Goal: Information Seeking & Learning: Check status

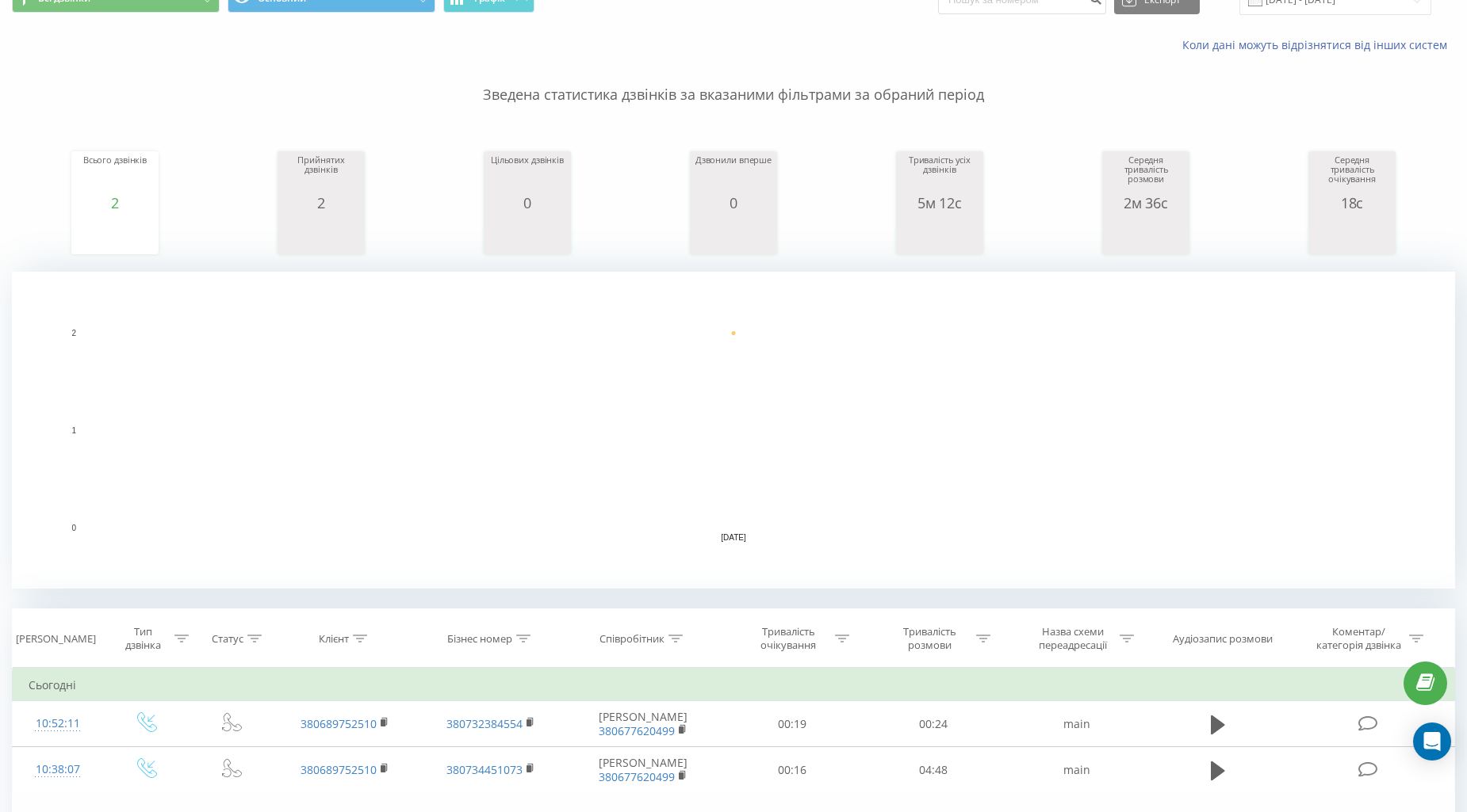
scroll to position [176, 0]
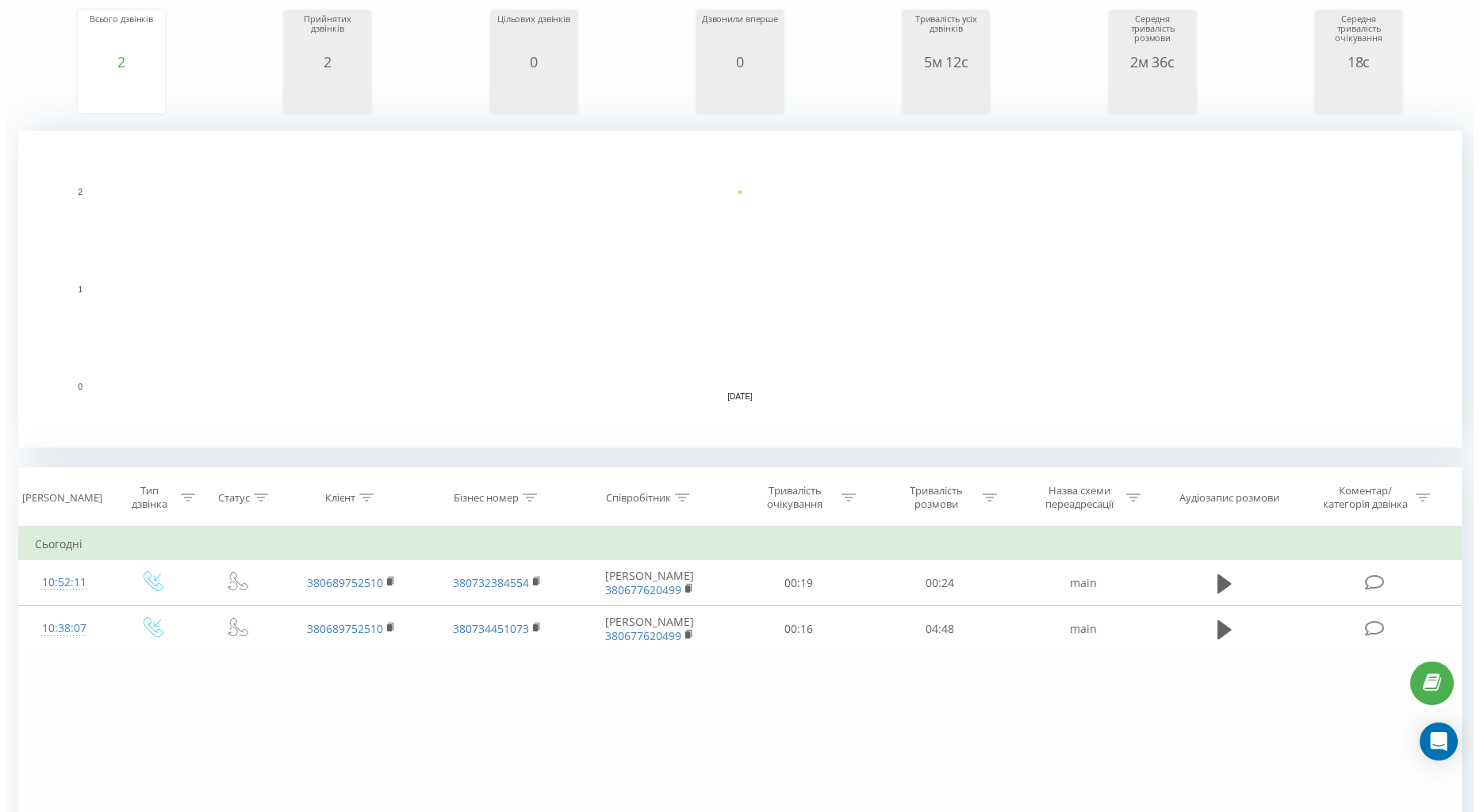
scroll to position [346, 0]
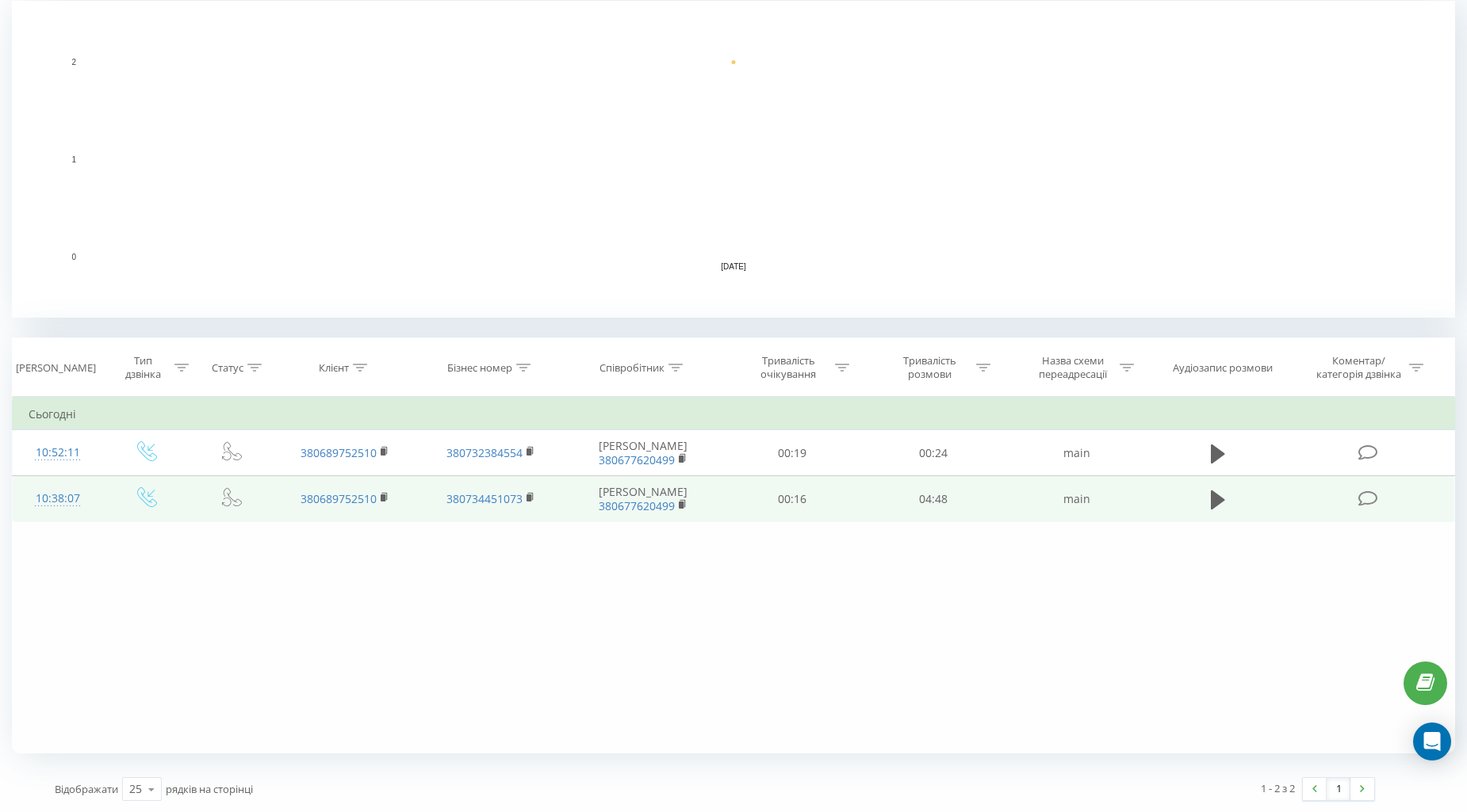
click at [226, 496] on icon at bounding box center [232, 497] width 20 height 20
click at [35, 509] on div "10:38:07" at bounding box center [57, 499] width 58 height 31
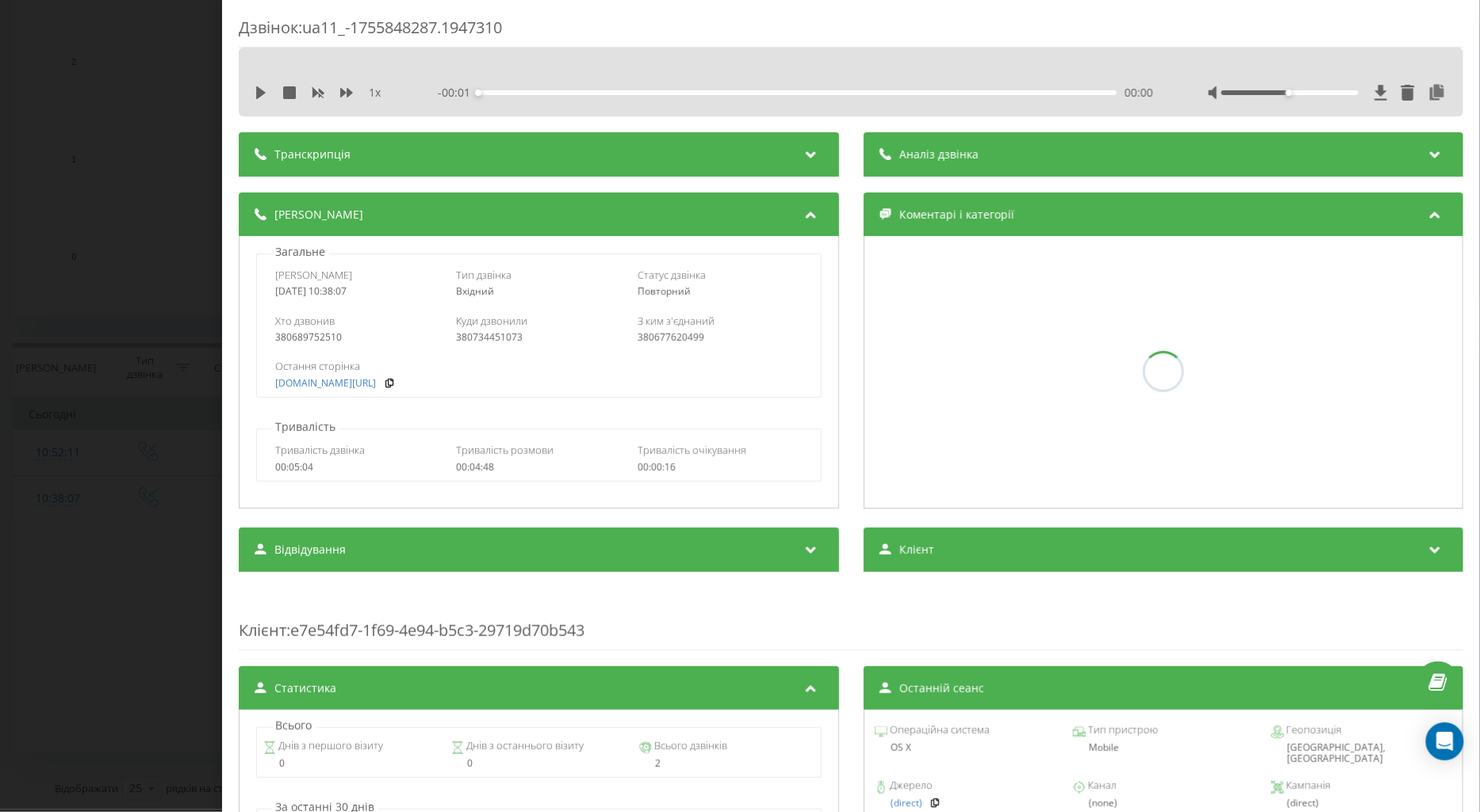
click at [127, 587] on div "Дзвінок : ua11_-1755848287.1947310 1 x - 00:01 00:00 00:00 Транскрипція Для AI-…" at bounding box center [740, 406] width 1480 height 812
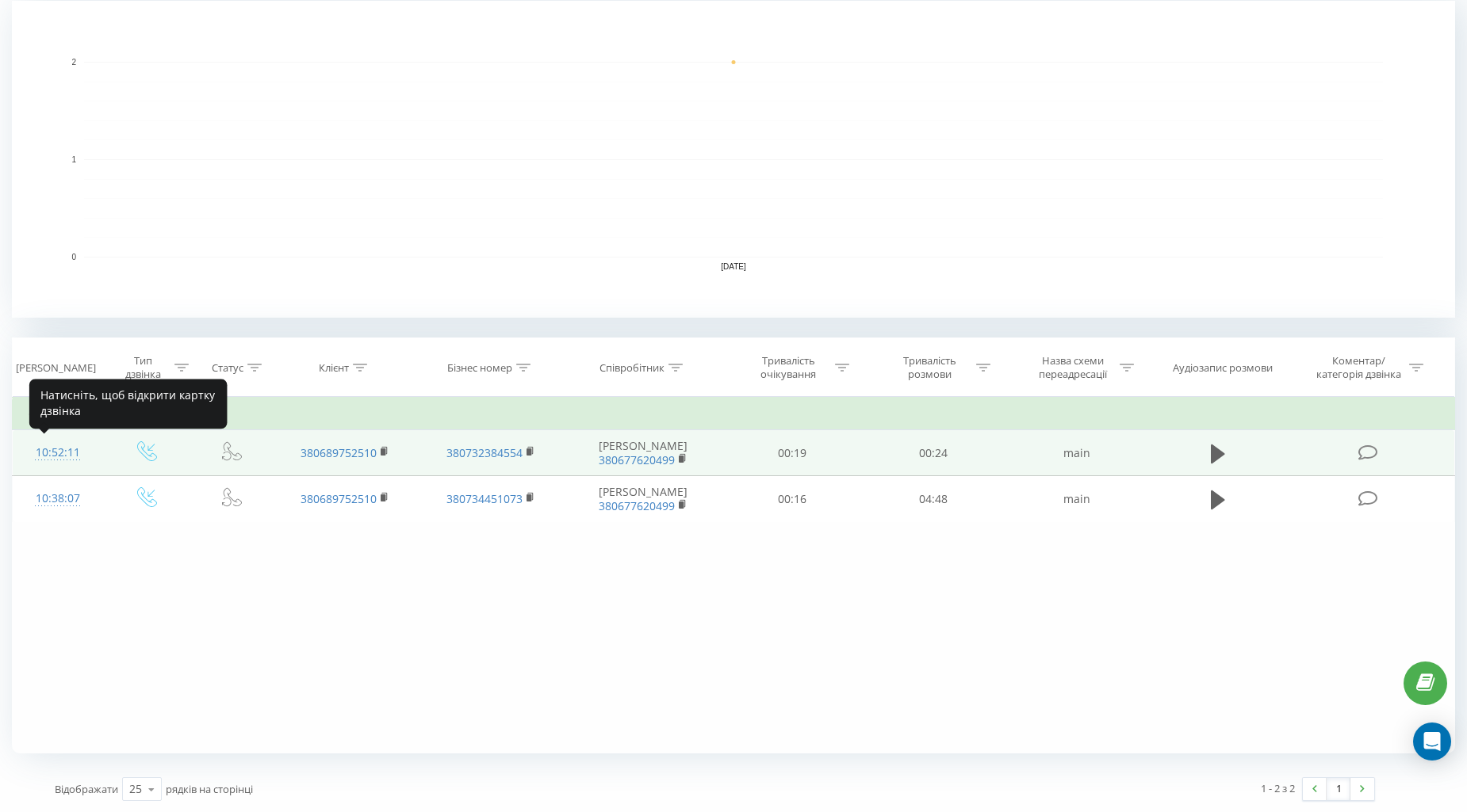
click at [50, 448] on div "10:52:11" at bounding box center [57, 453] width 58 height 31
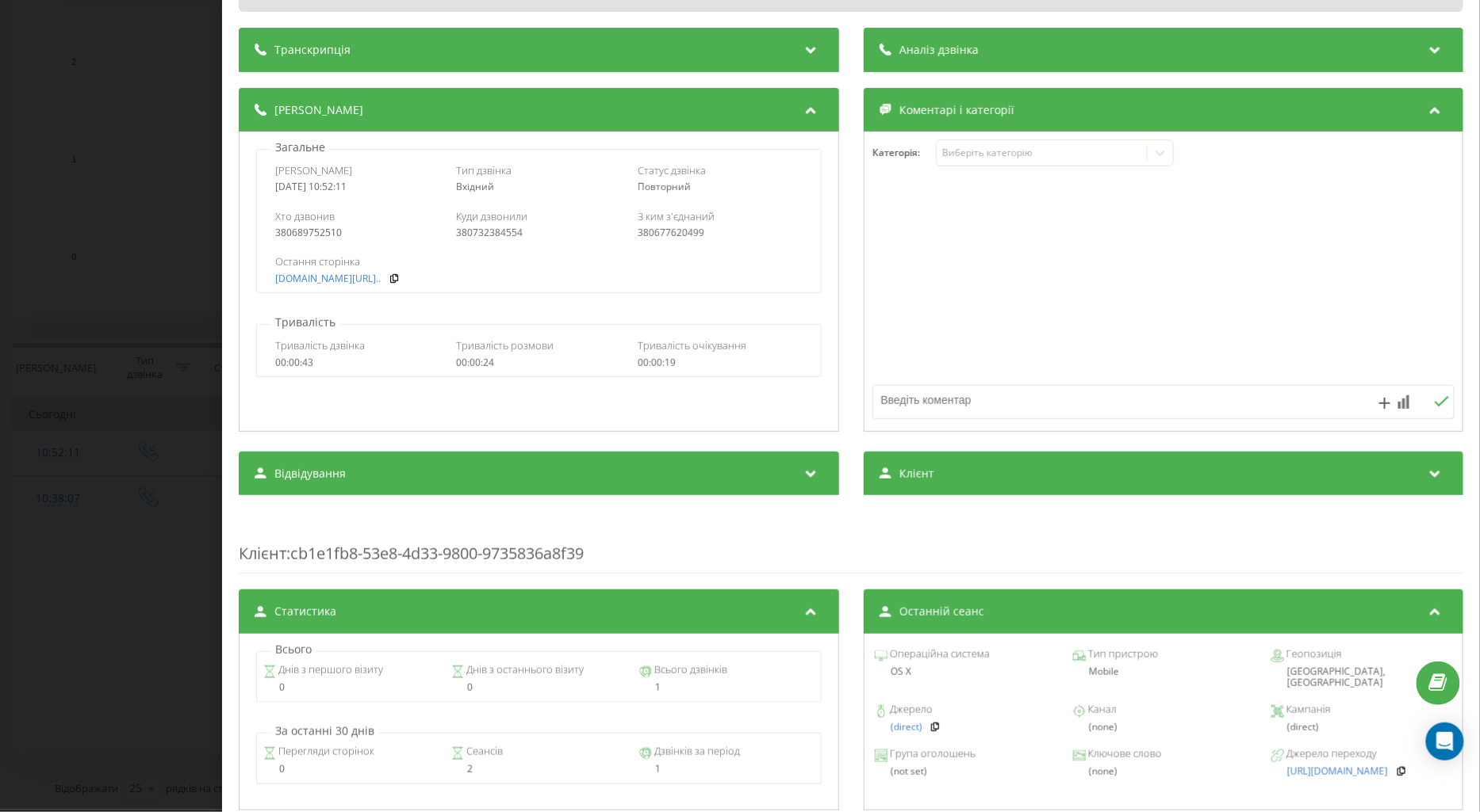
scroll to position [176, 0]
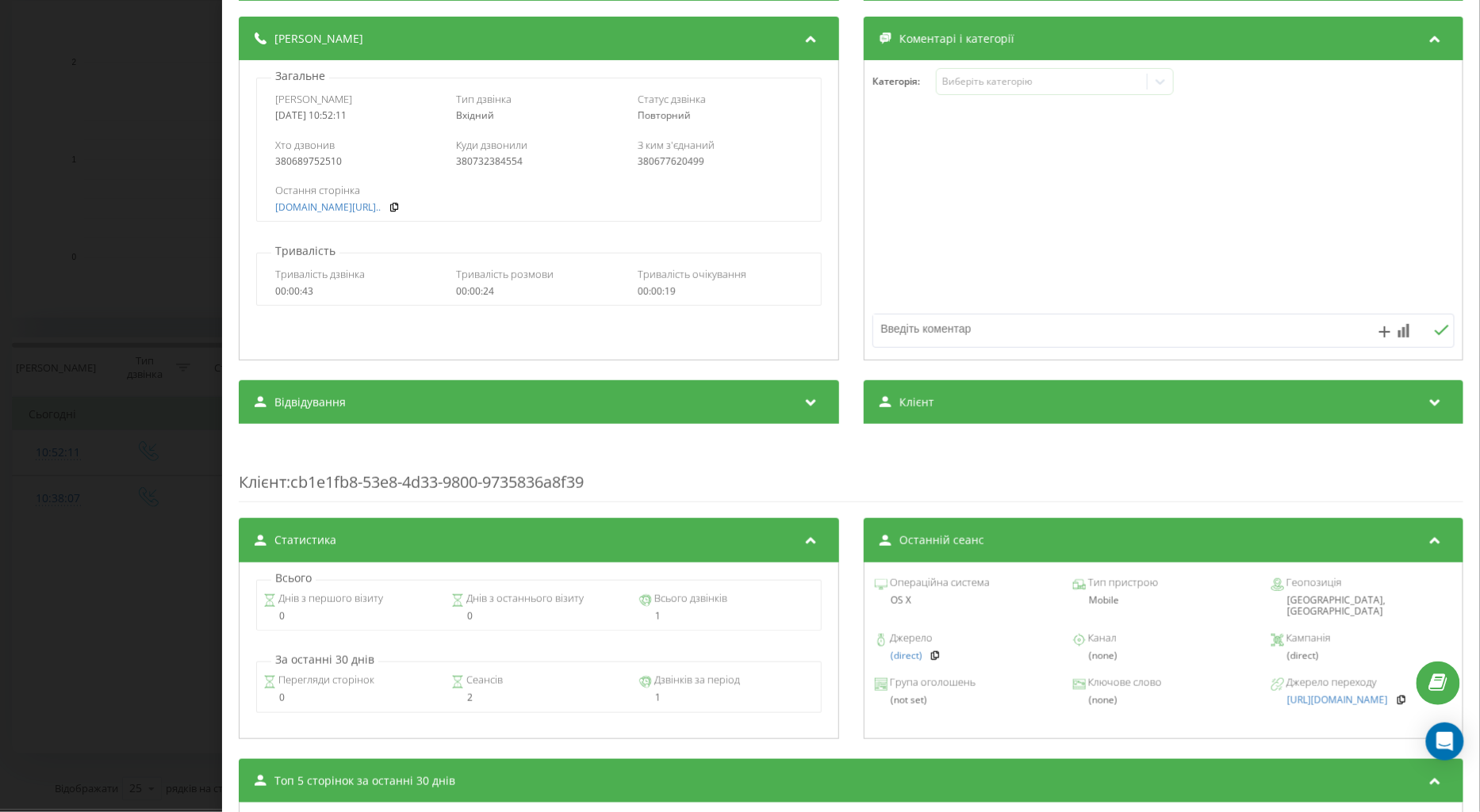
click at [74, 413] on div "Дзвінок : ua11_-1755849131.1953090 1 x - 00:24 00:00 00:00 Транскрипція Для AI-…" at bounding box center [740, 406] width 1480 height 812
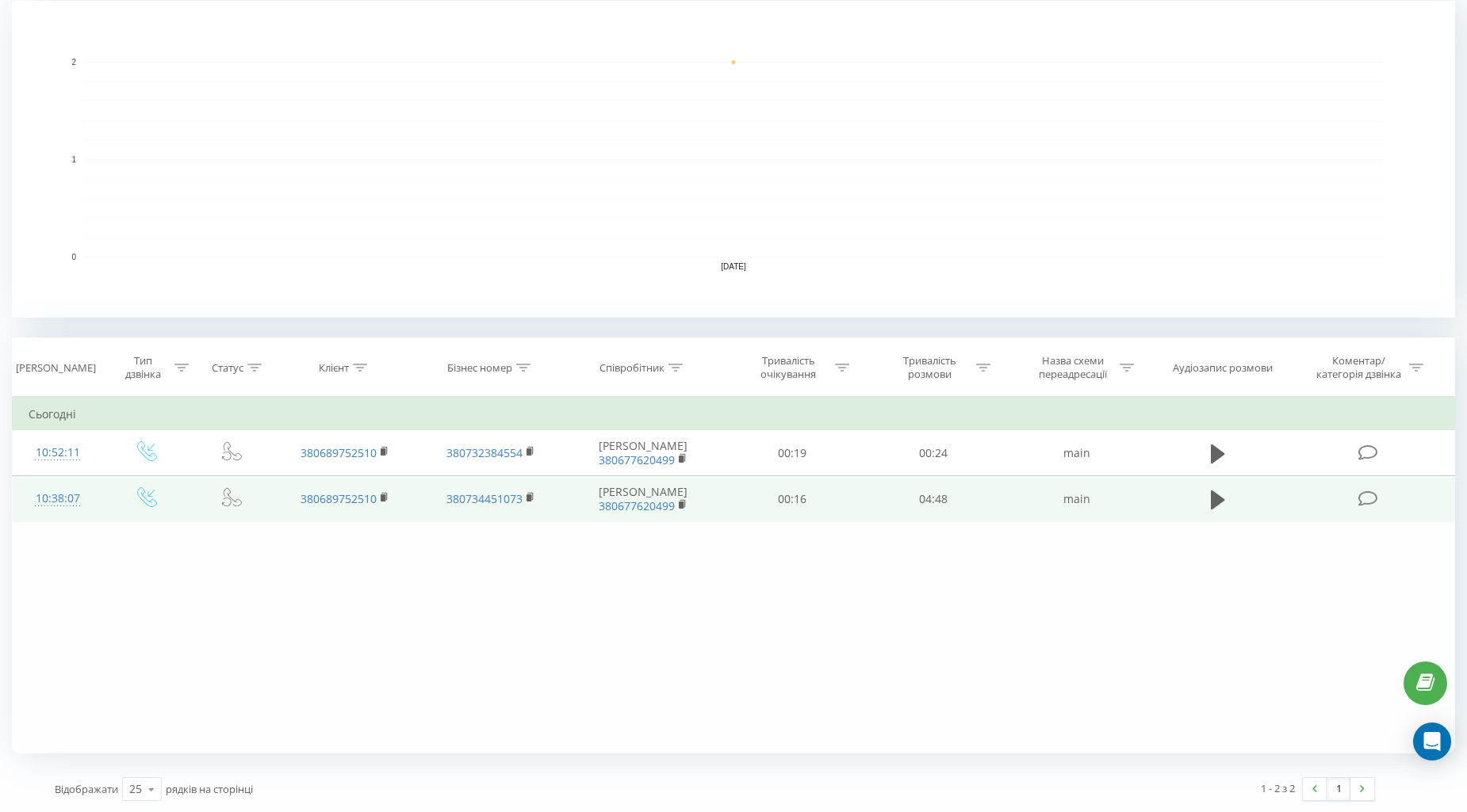
click at [68, 481] on td "10:38:07" at bounding box center [58, 498] width 90 height 46
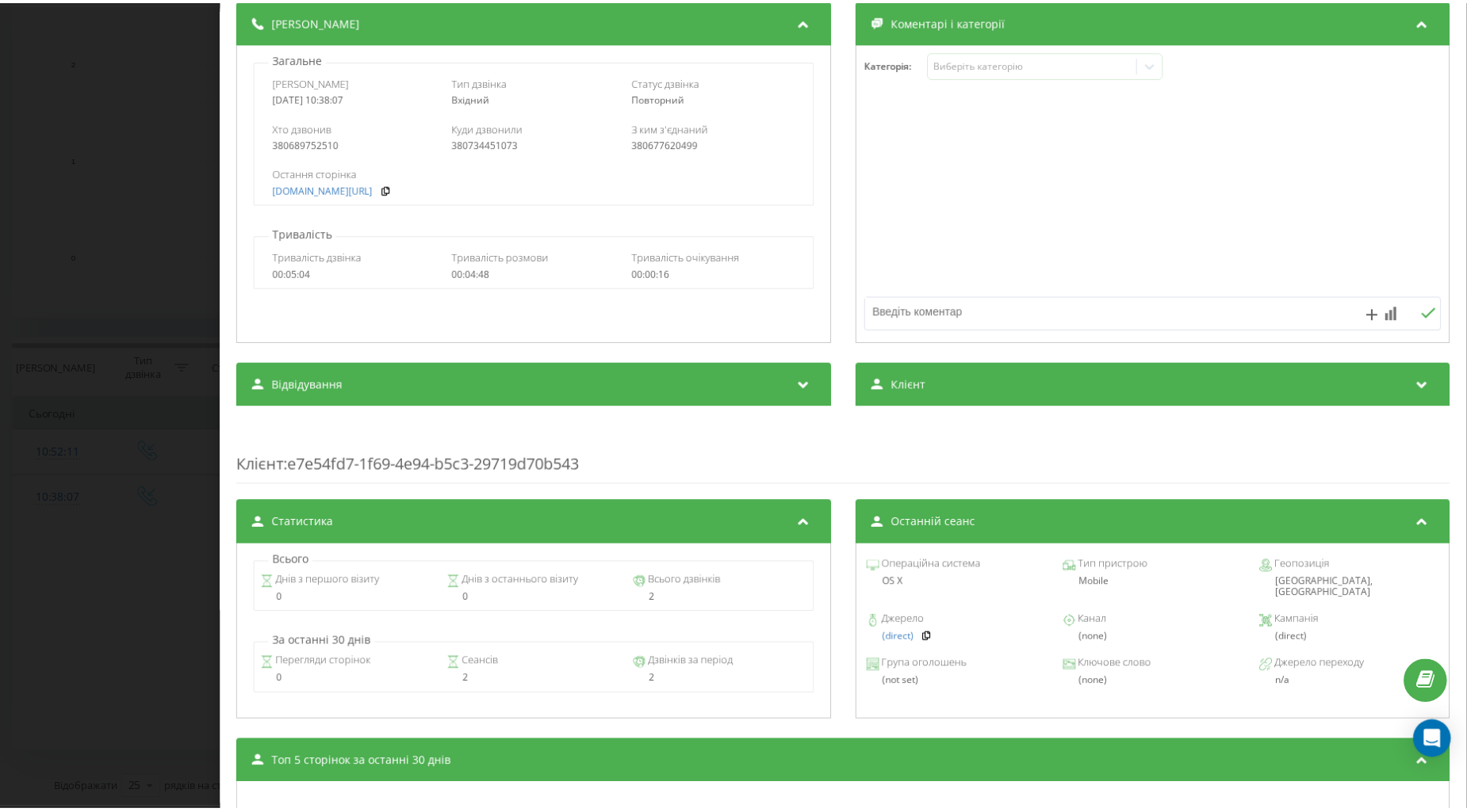
scroll to position [434, 0]
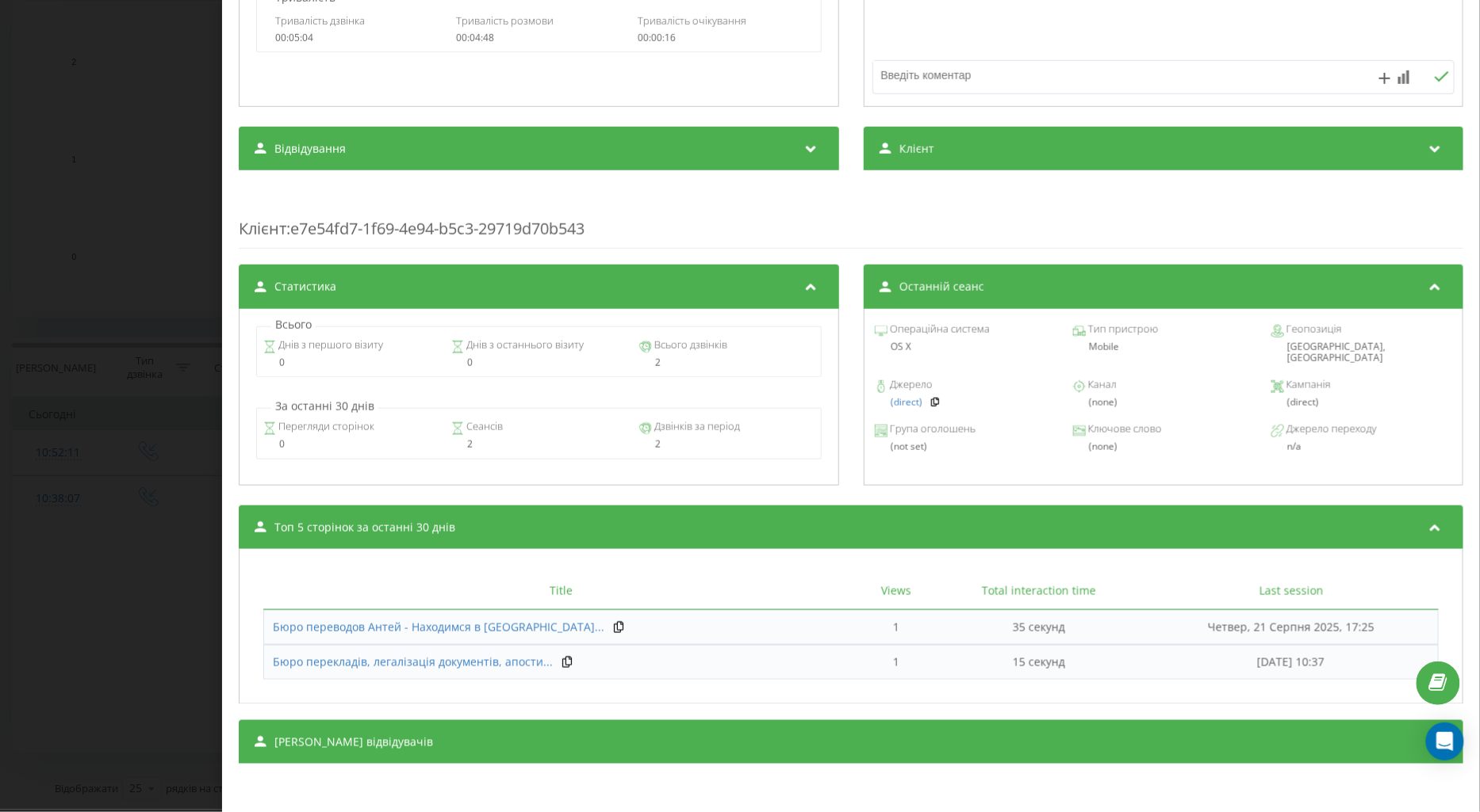
click at [128, 510] on div "Дзвінок : ua11_-1755848287.1947310 1 x - 04:46 00:00 00:00 Транскрипція Для AI-…" at bounding box center [740, 406] width 1480 height 812
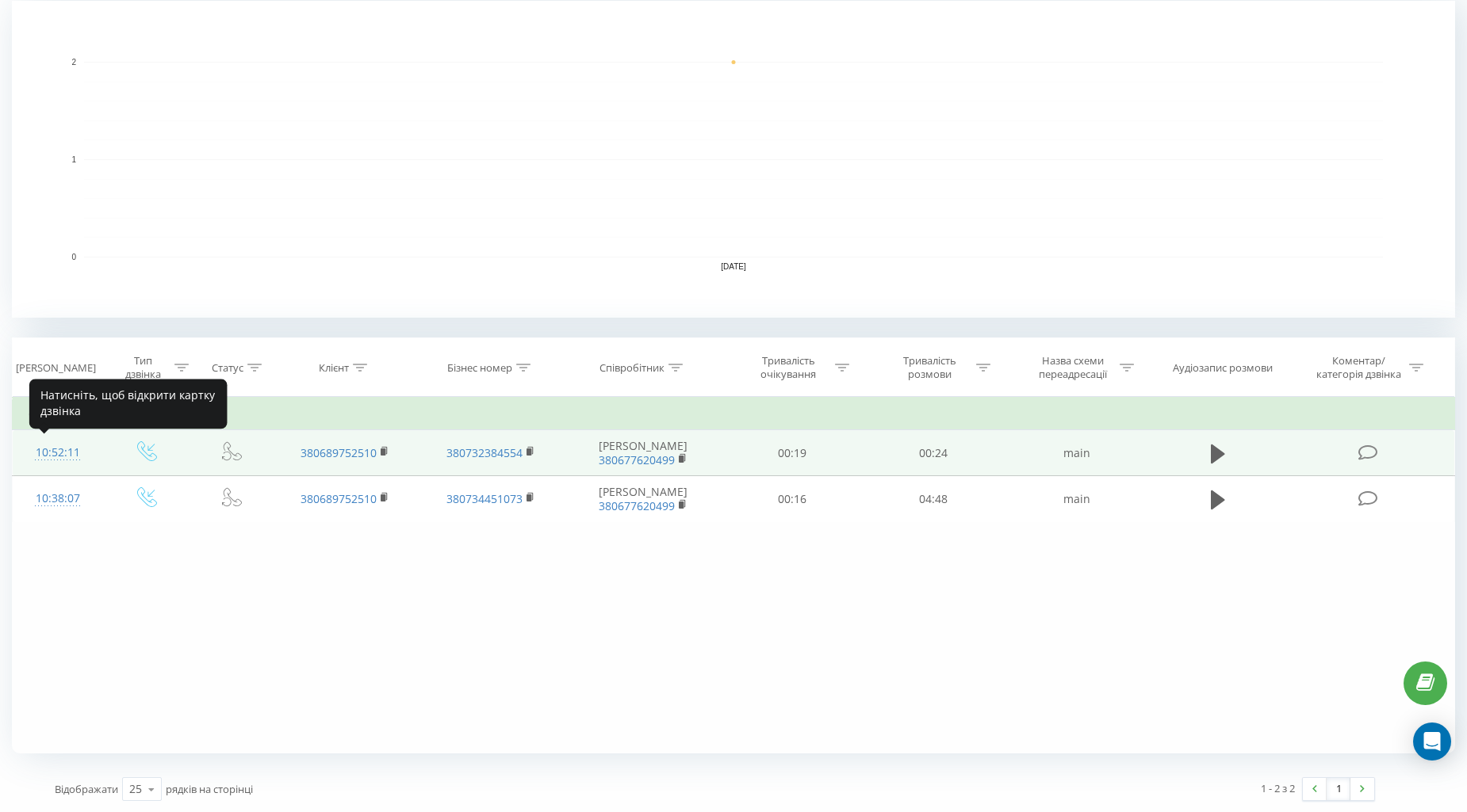
click at [80, 457] on div "10:52:11" at bounding box center [57, 453] width 58 height 31
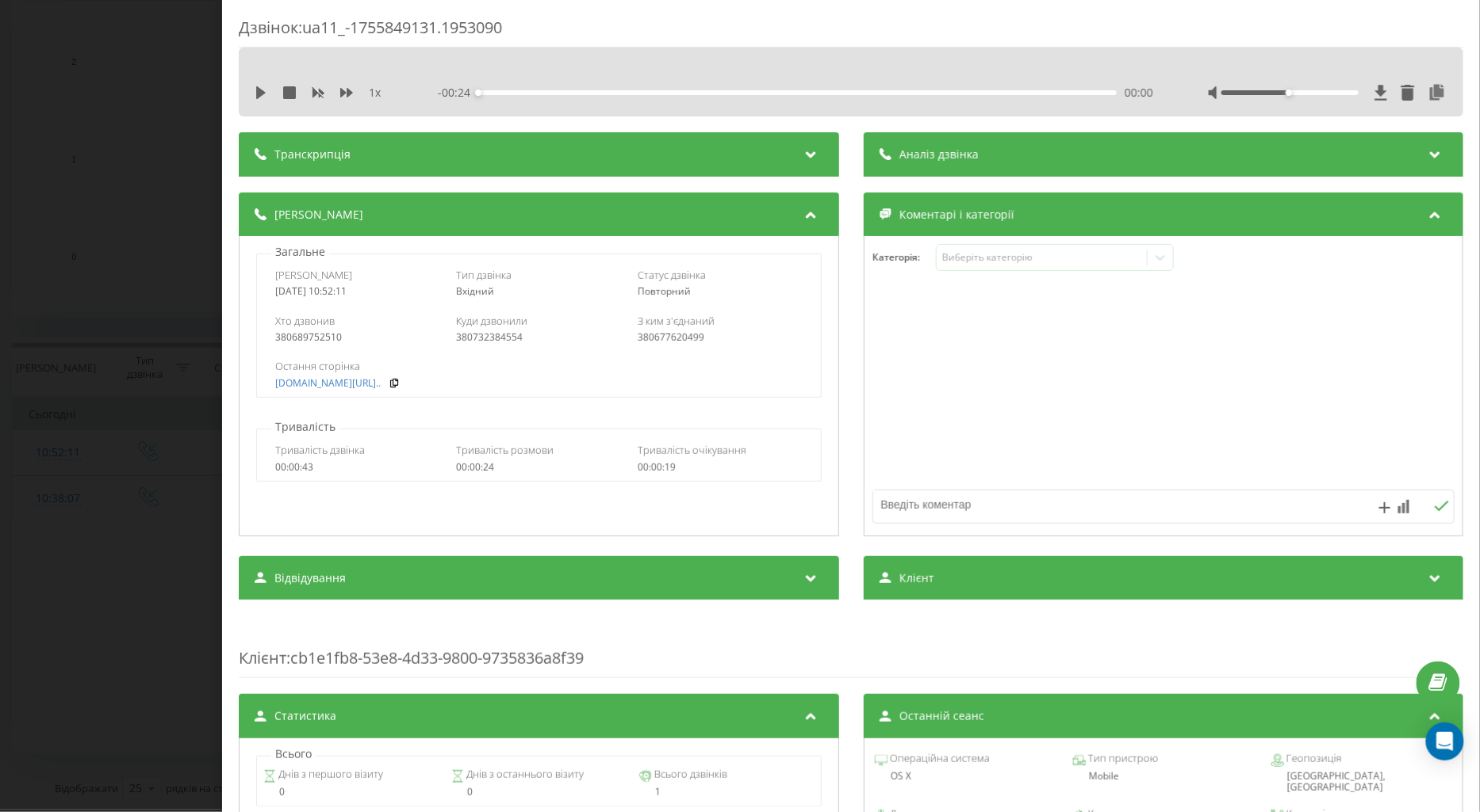
click at [91, 518] on div "Дзвінок : ua11_-1755849131.1953090 1 x - 00:24 00:00 00:00 Транскрипція Для AI-…" at bounding box center [740, 406] width 1480 height 812
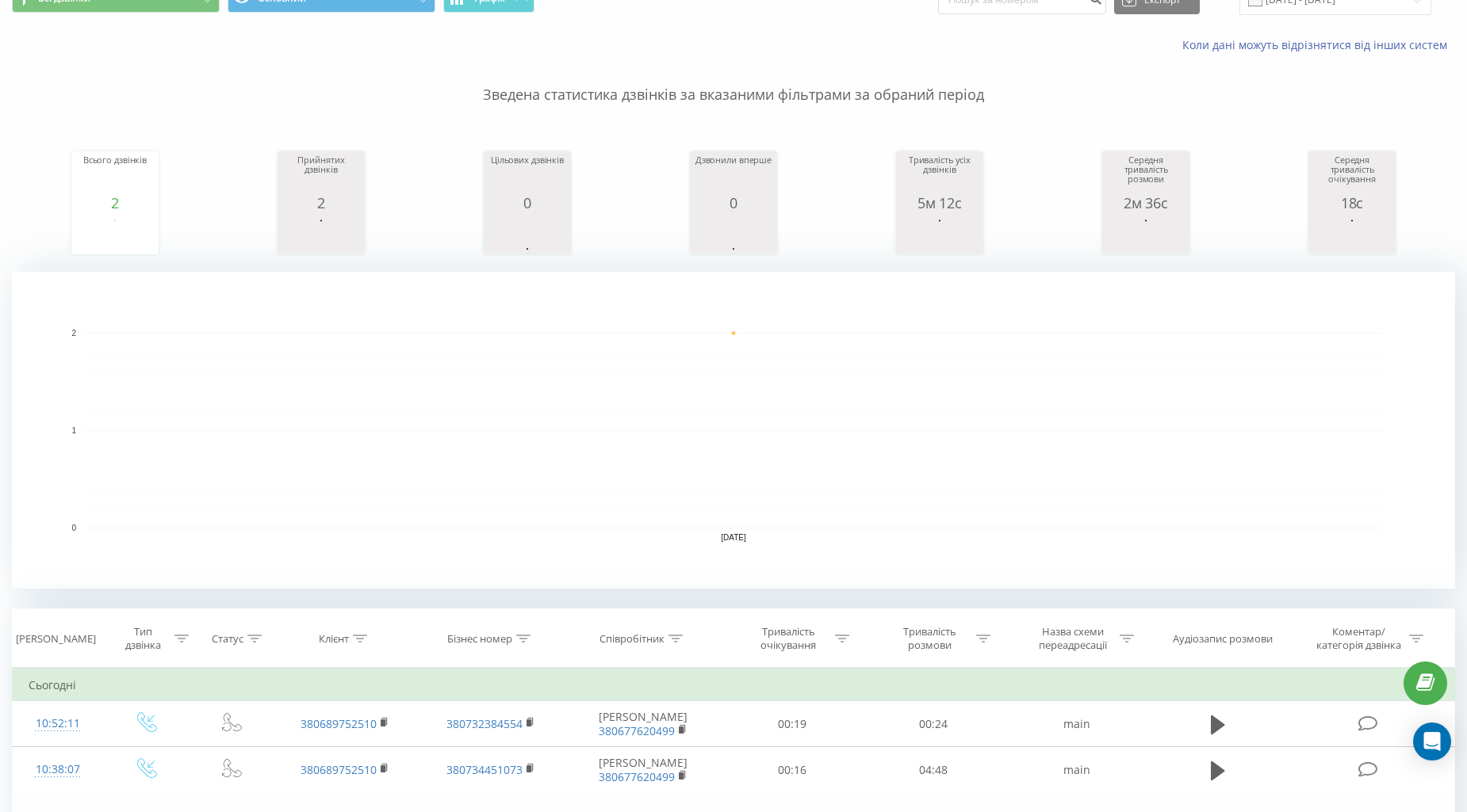
scroll to position [176, 0]
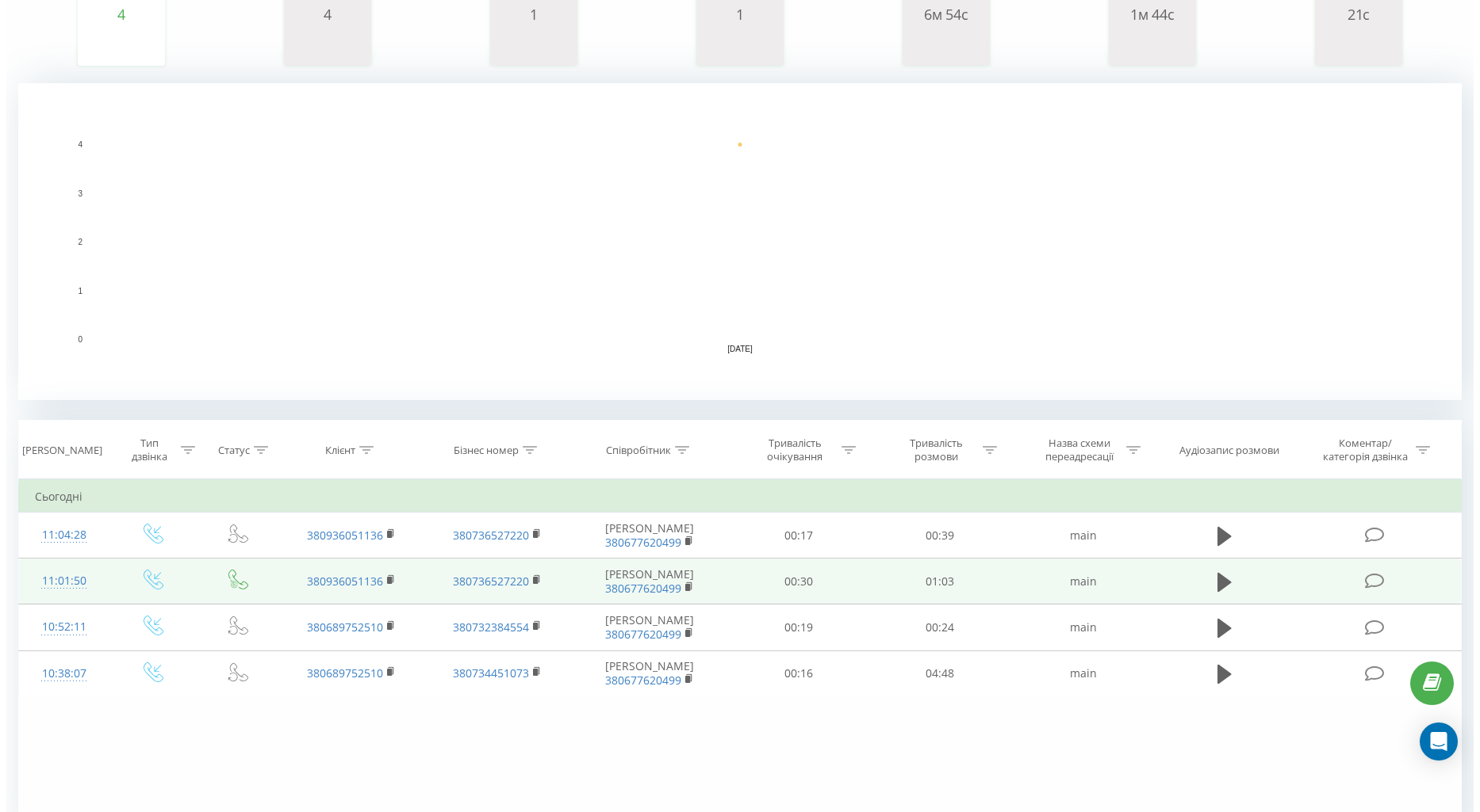
scroll to position [346, 0]
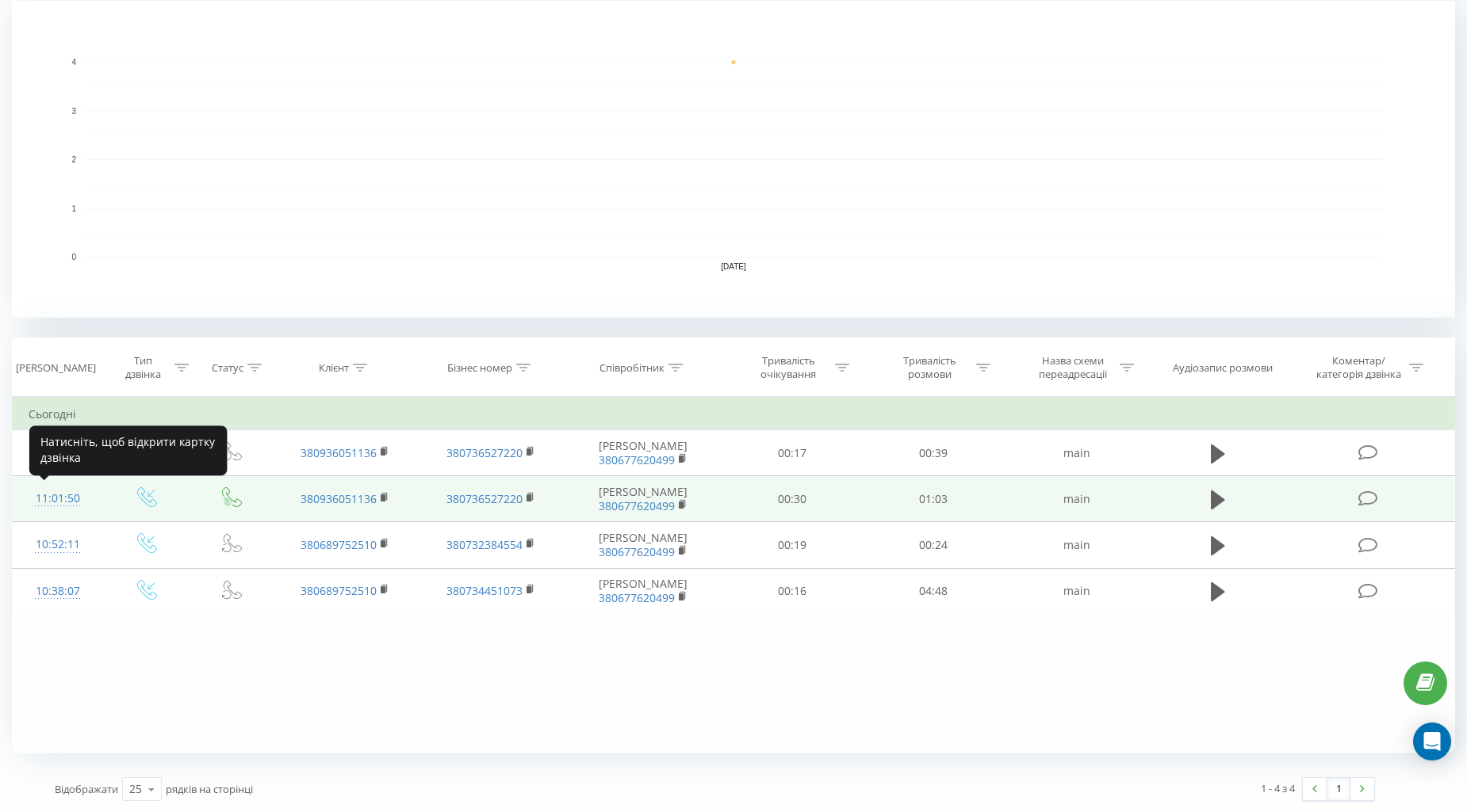
click at [44, 485] on div "11:01:50" at bounding box center [57, 499] width 58 height 31
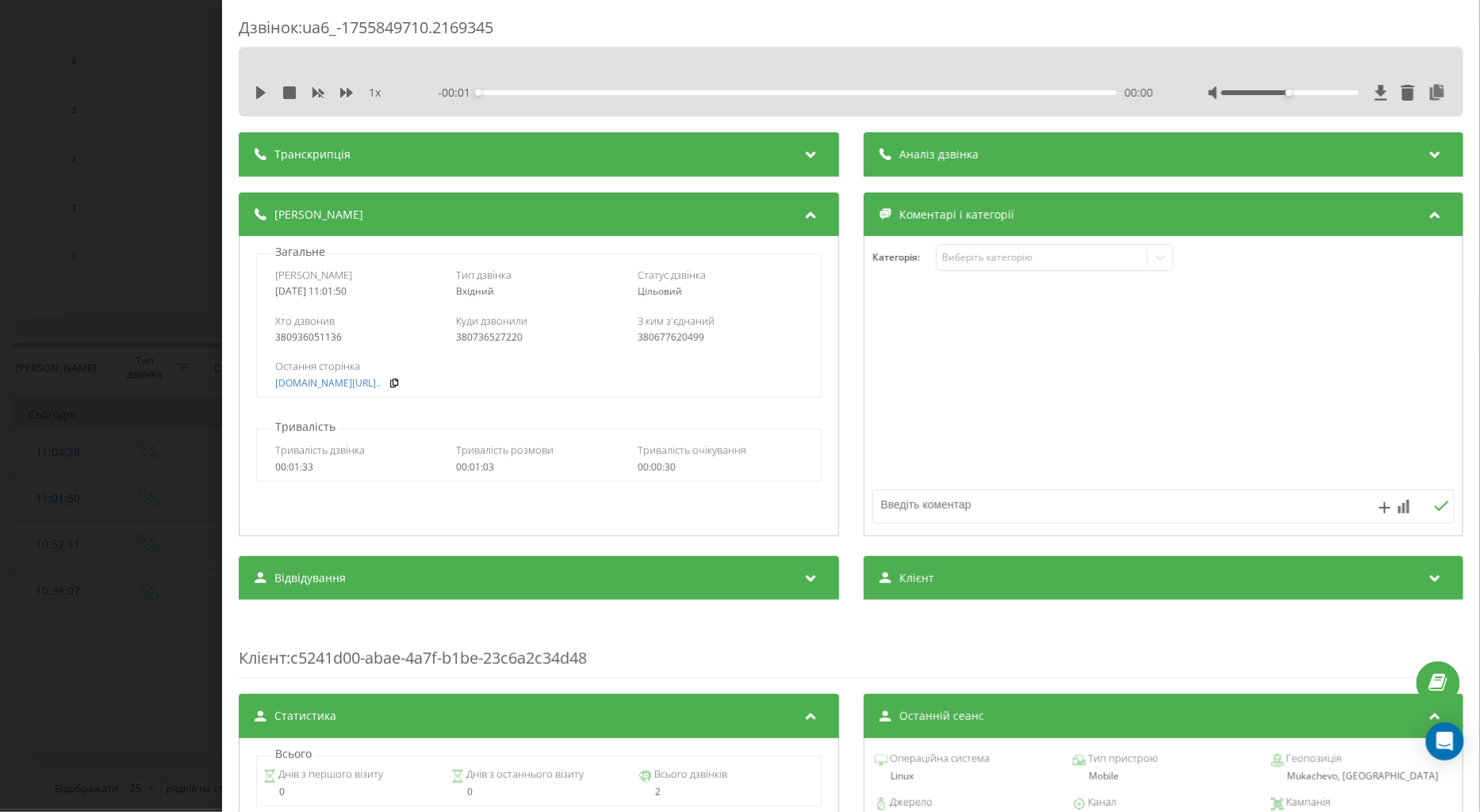
click at [108, 543] on div "Дзвінок : ua6_-1755849710.2169345 1 x - 00:01 00:00 00:00 Транскрипція Для AI-а…" at bounding box center [740, 406] width 1480 height 812
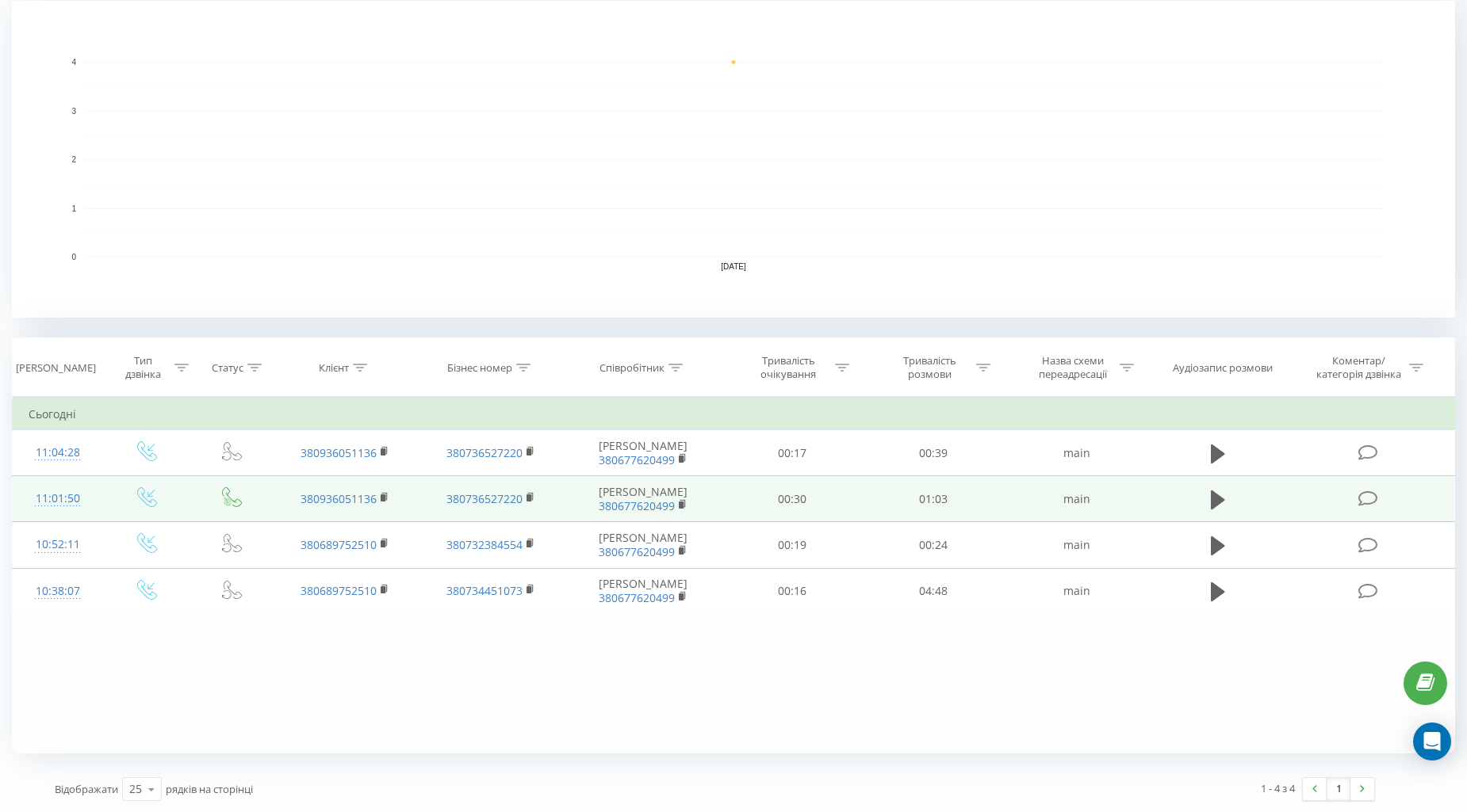
click at [57, 507] on div "11:01:50" at bounding box center [57, 499] width 58 height 31
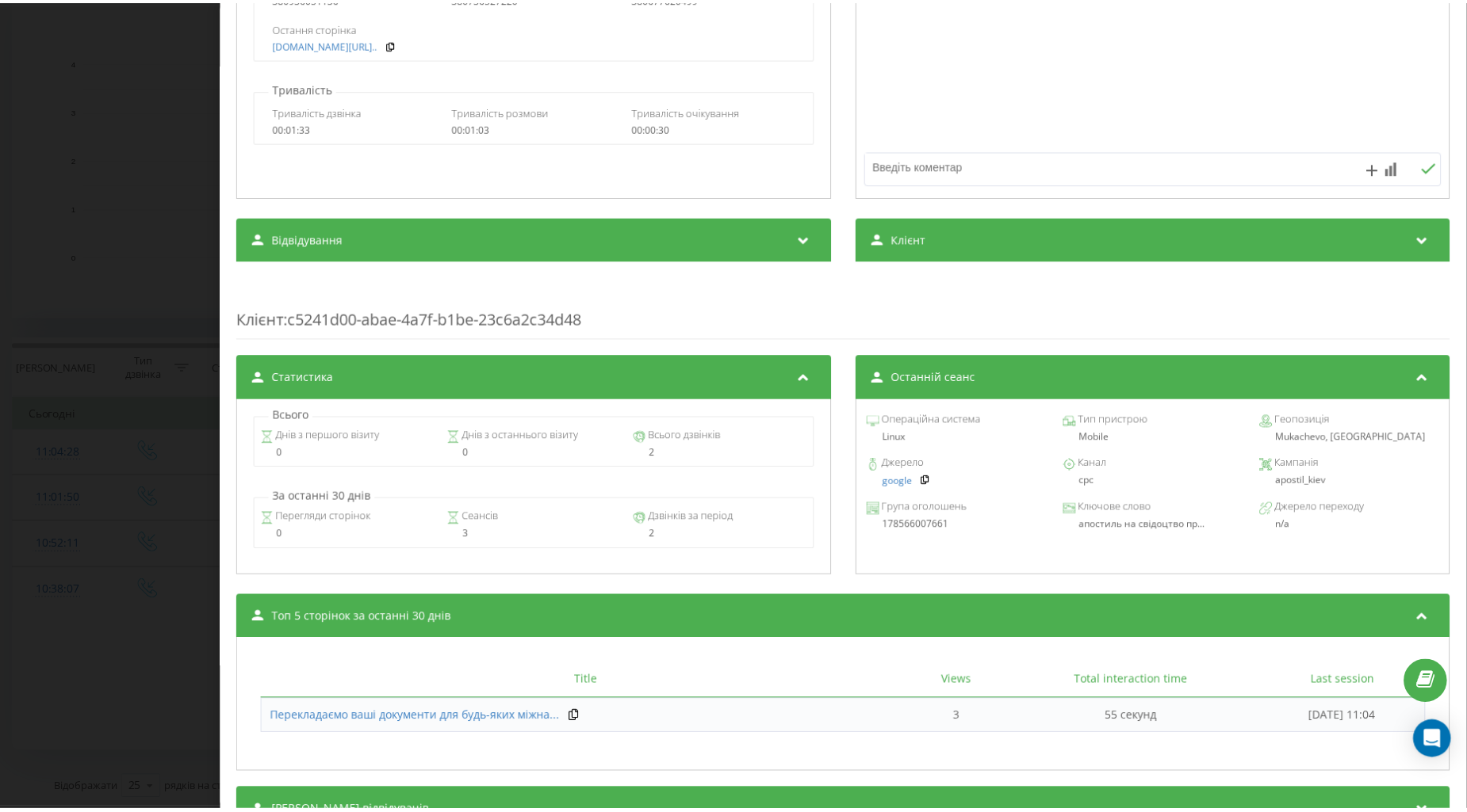
scroll to position [413, 0]
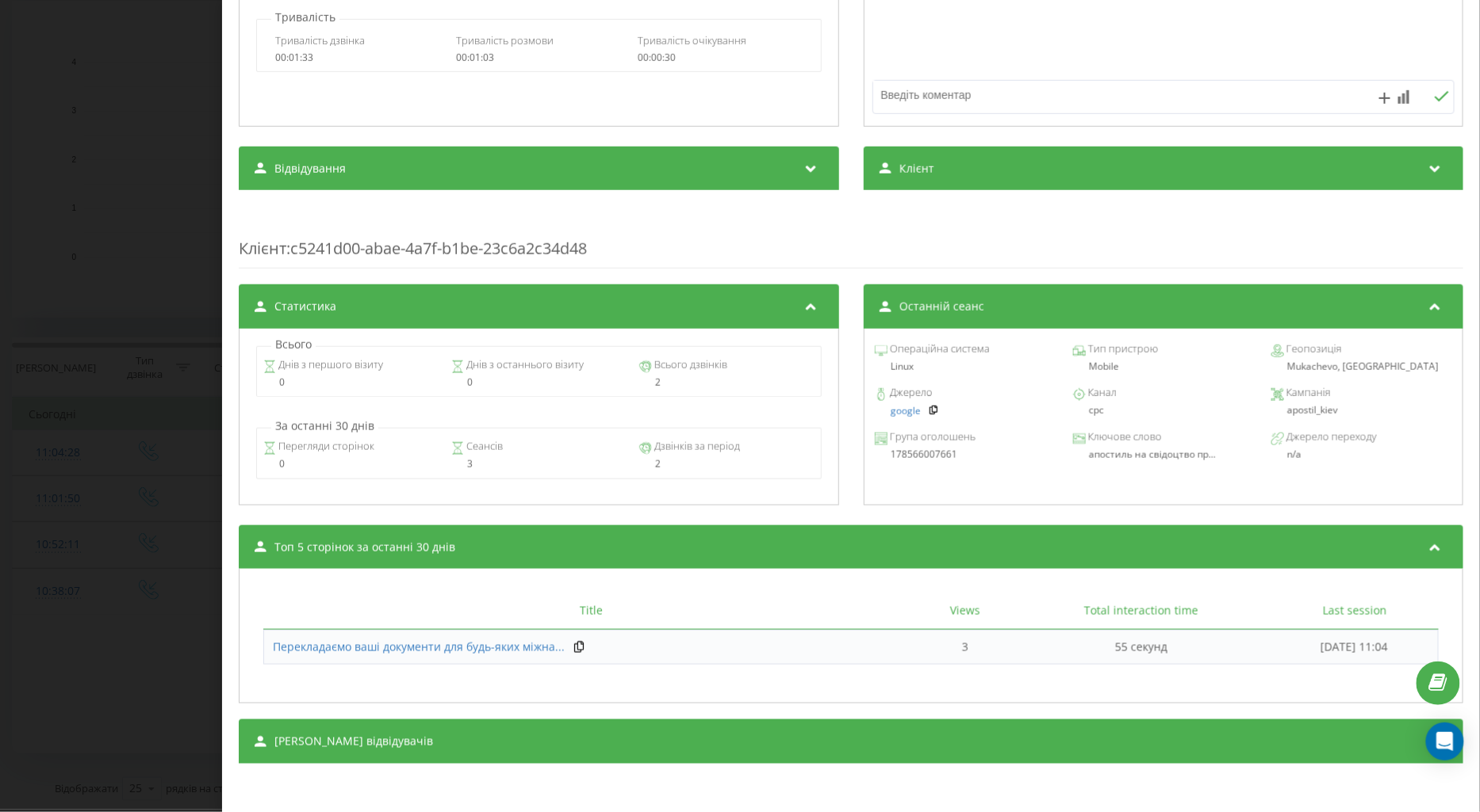
click at [41, 577] on div "Дзвінок : ua6_-1755849710.2169345 1 x - 01:04 00:00 00:00 Транскрипція Для AI-а…" at bounding box center [740, 406] width 1480 height 812
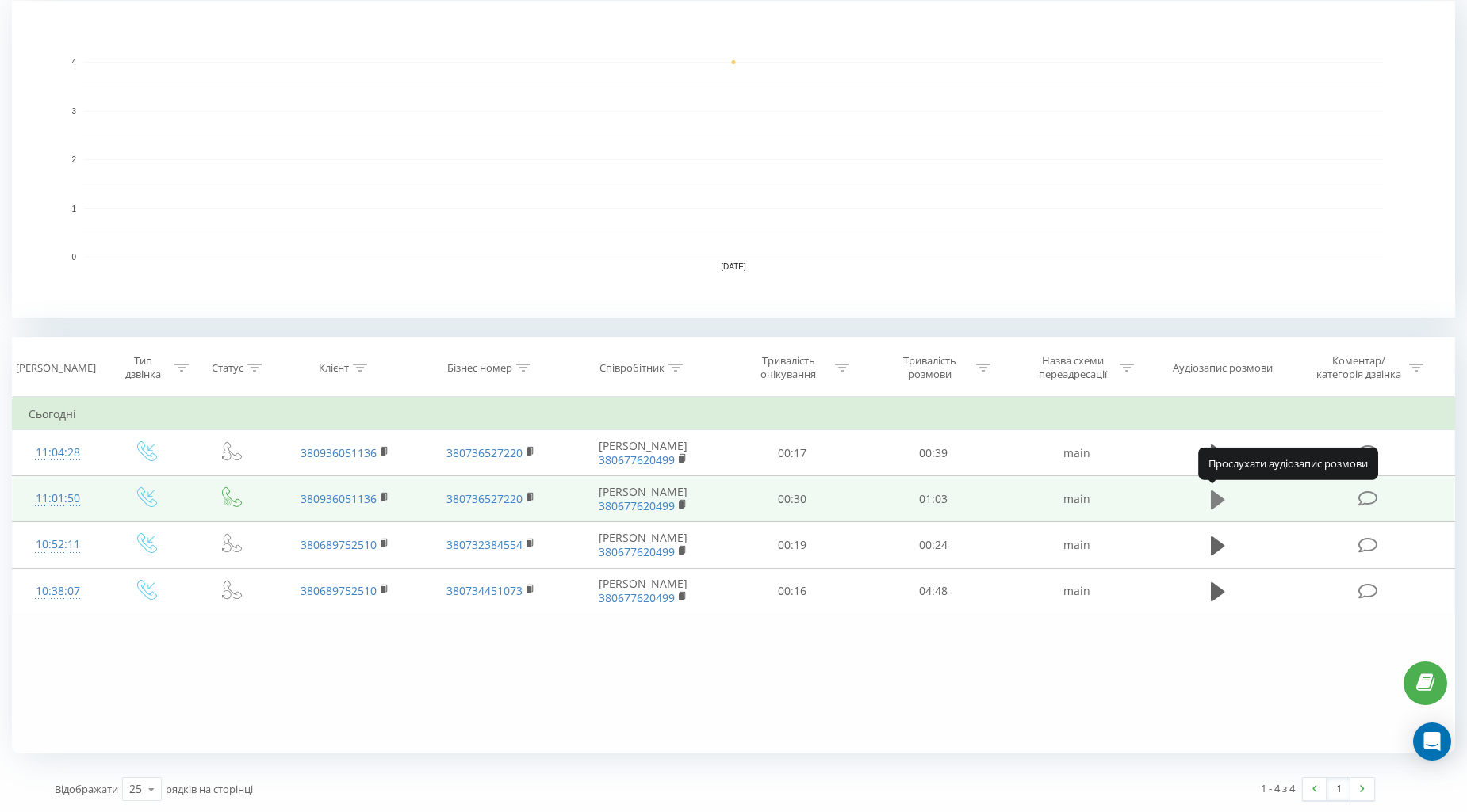
click at [1207, 496] on button at bounding box center [1218, 500] width 23 height 23
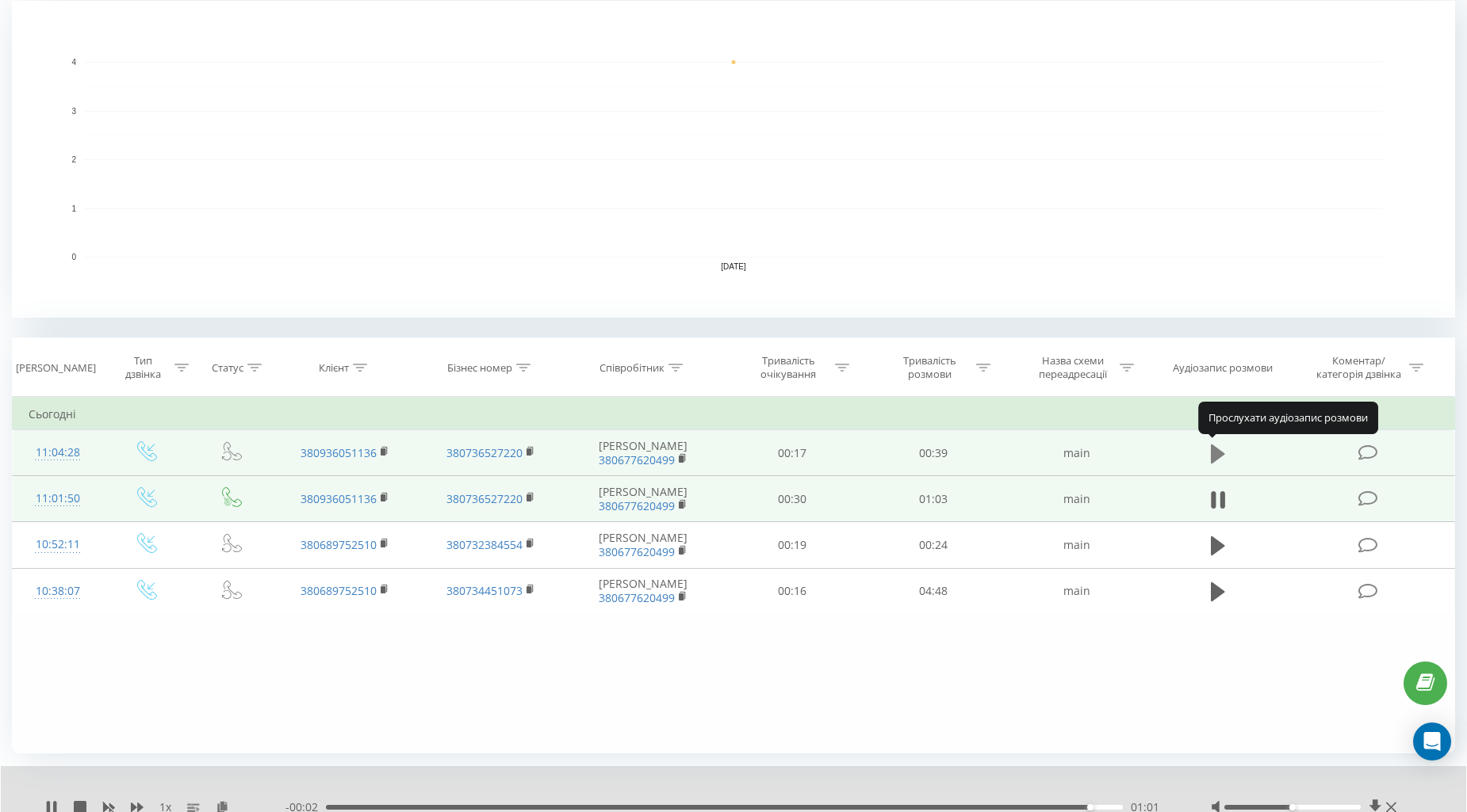
click at [1218, 450] on icon at bounding box center [1218, 452] width 15 height 19
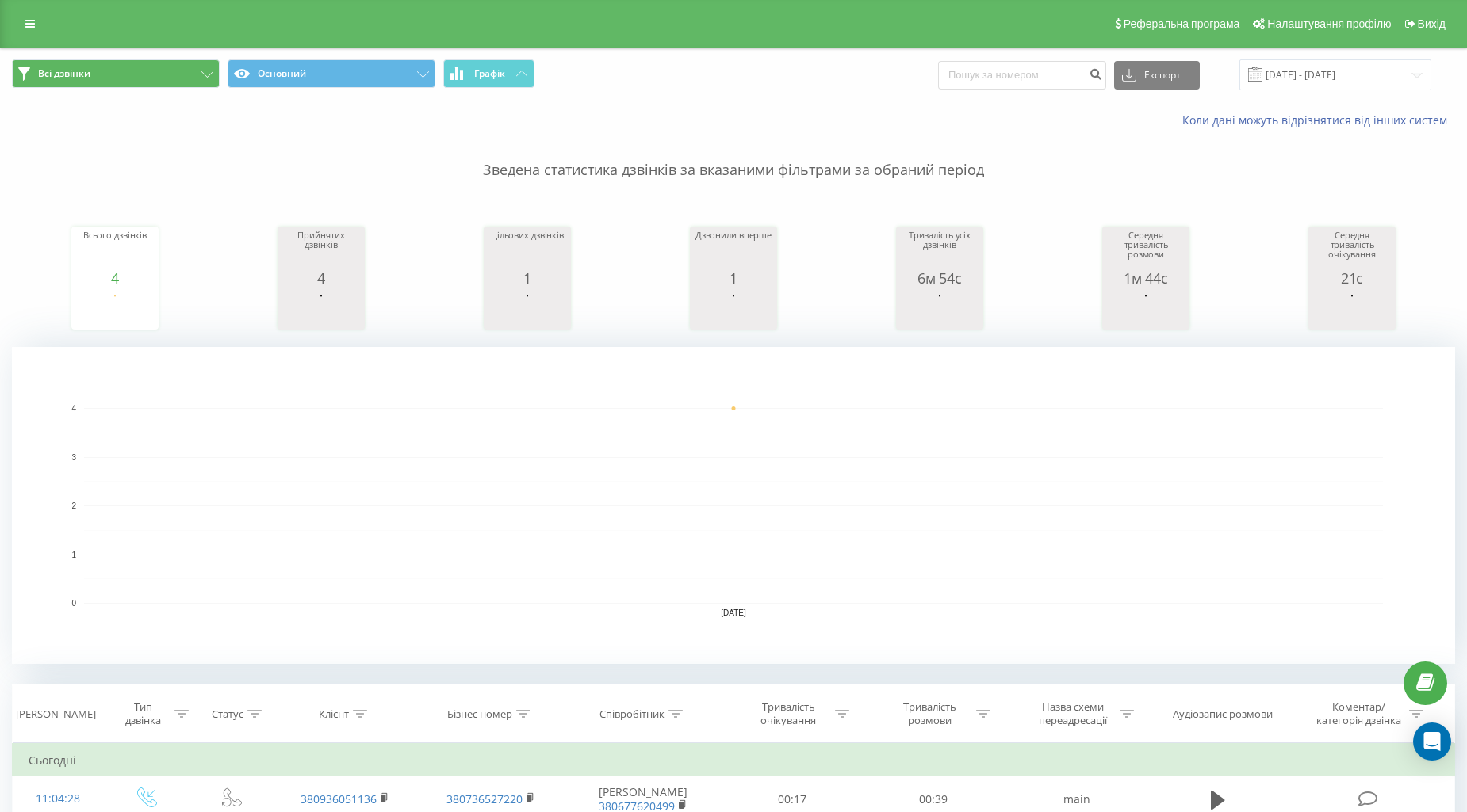
click at [145, 61] on div "Всі дзвінки Основний Графік Експорт .csv .xls .xlsx [DATE] - [DATE]" at bounding box center [733, 74] width 1465 height 53
click at [198, 84] on button "Всі дзвінки" at bounding box center [115, 73] width 208 height 28
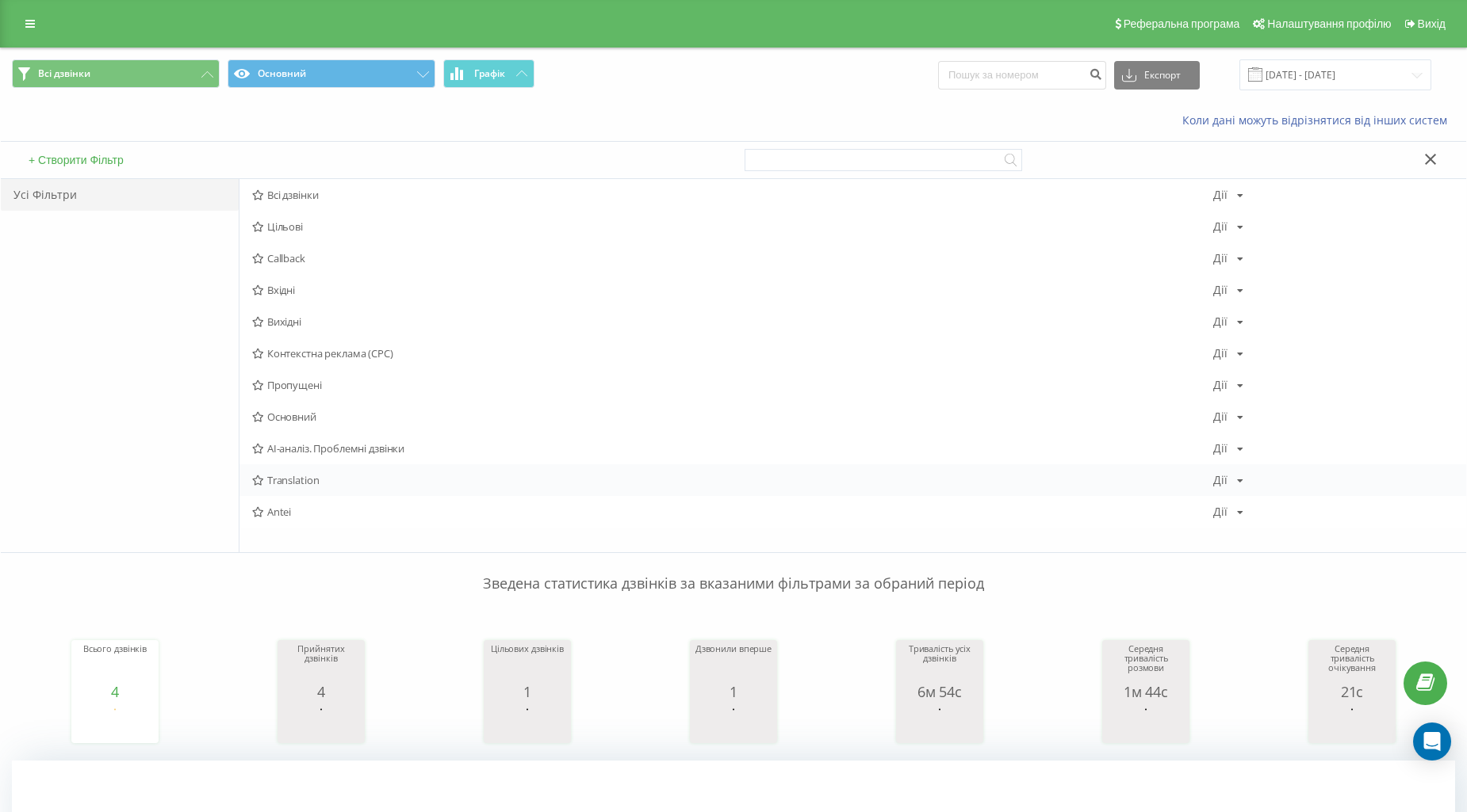
click at [281, 480] on span "Translation" at bounding box center [732, 480] width 961 height 11
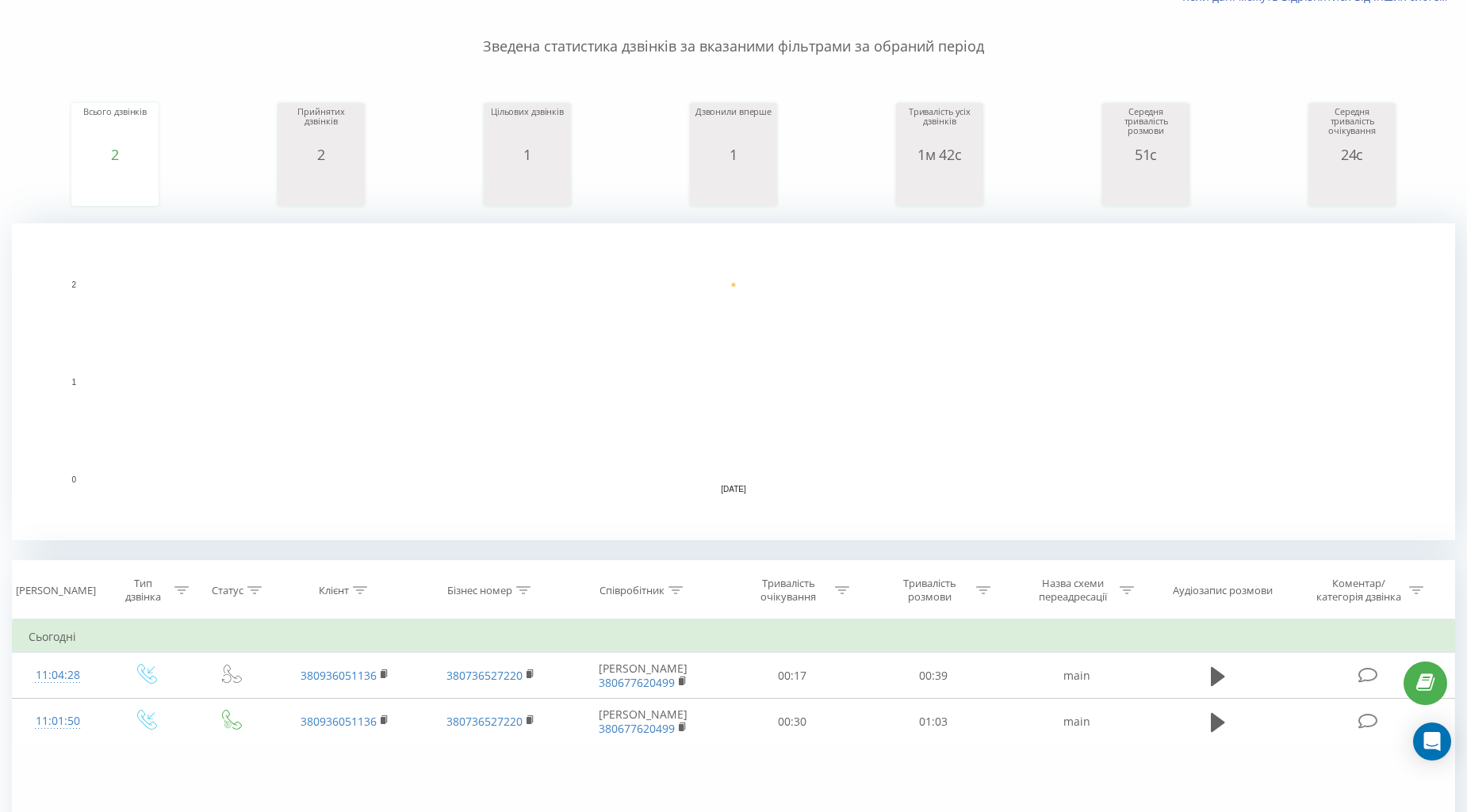
scroll to position [264, 0]
